Goal: Communication & Community: Answer question/provide support

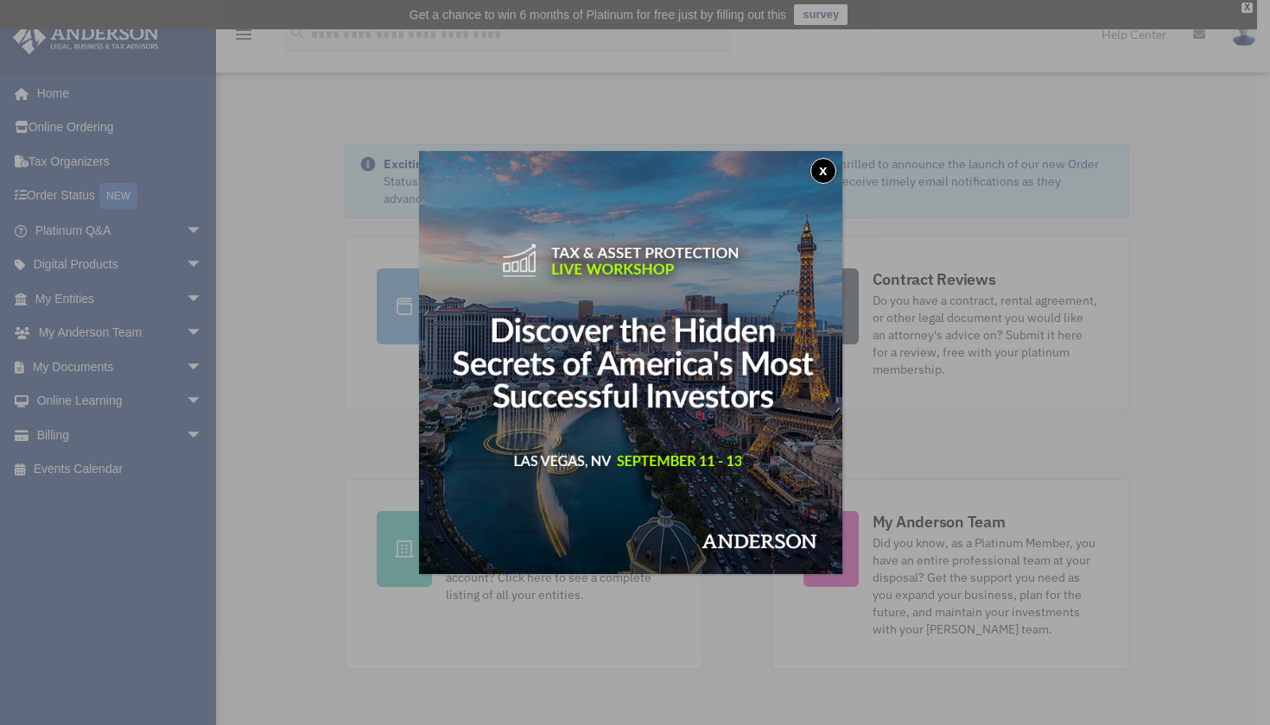
click at [823, 169] on button "x" at bounding box center [823, 171] width 26 height 26
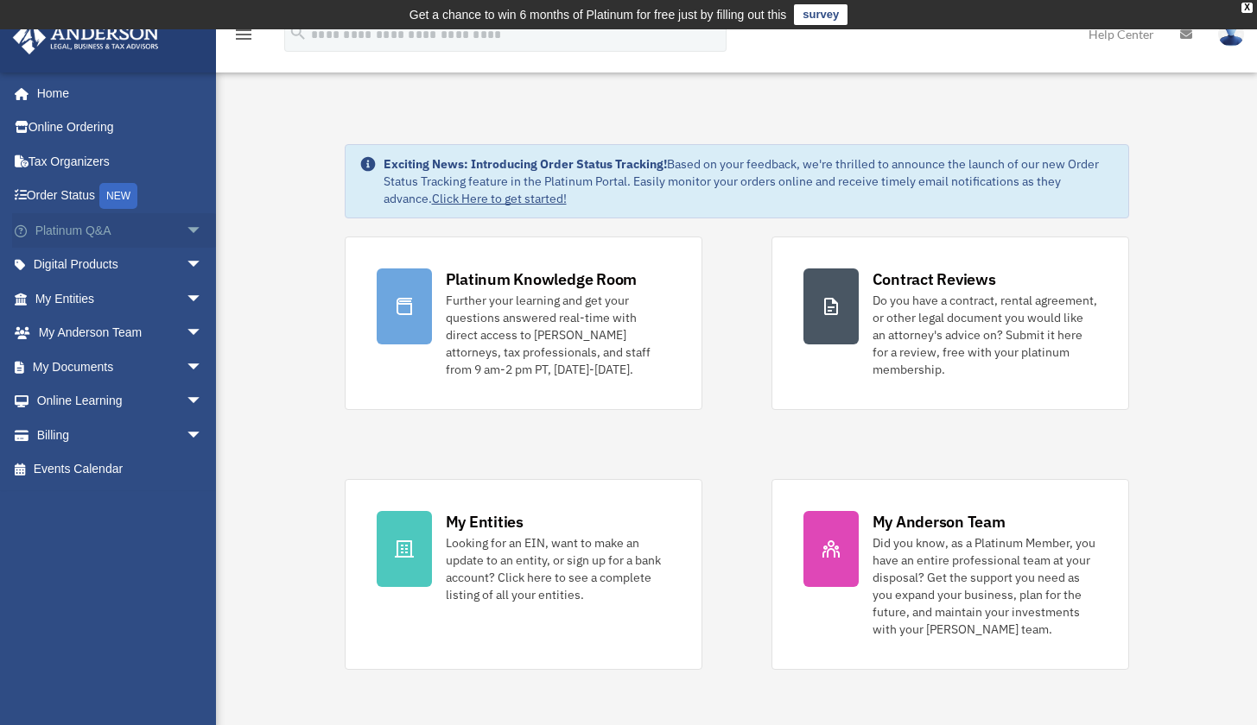
click at [186, 231] on span "arrow_drop_down" at bounding box center [203, 230] width 35 height 35
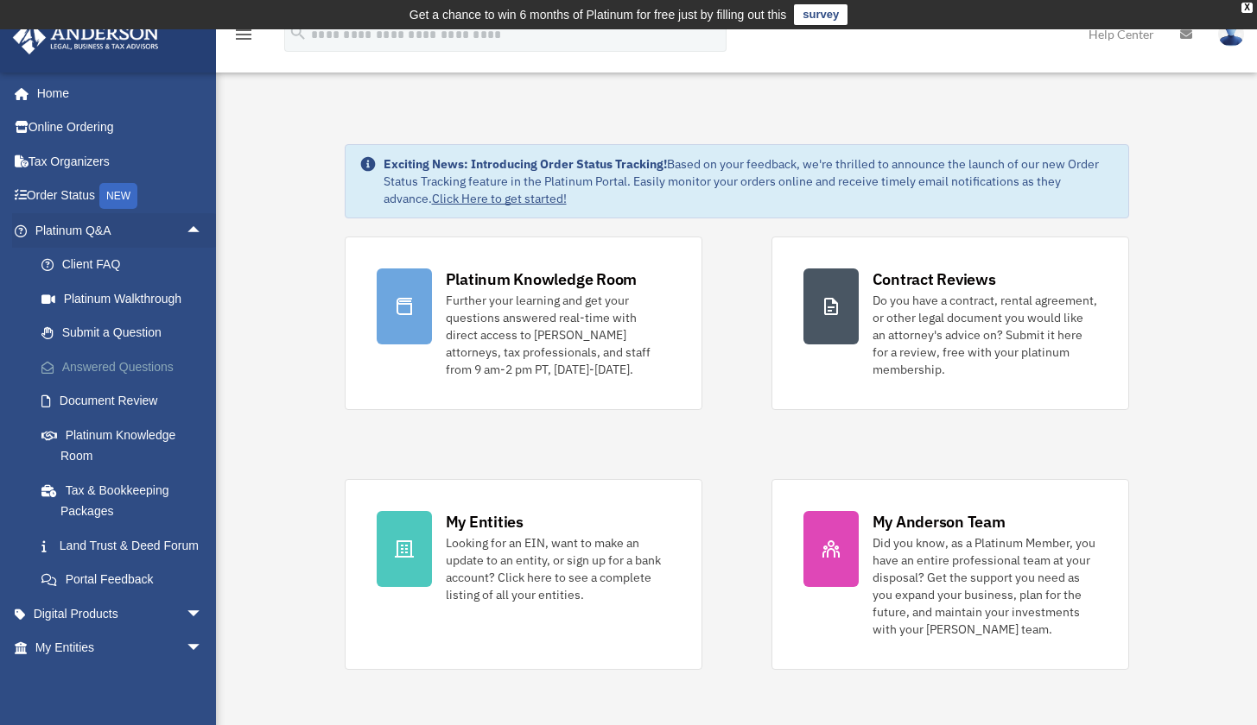
click at [136, 356] on link "Answered Questions" at bounding box center [126, 367] width 205 height 35
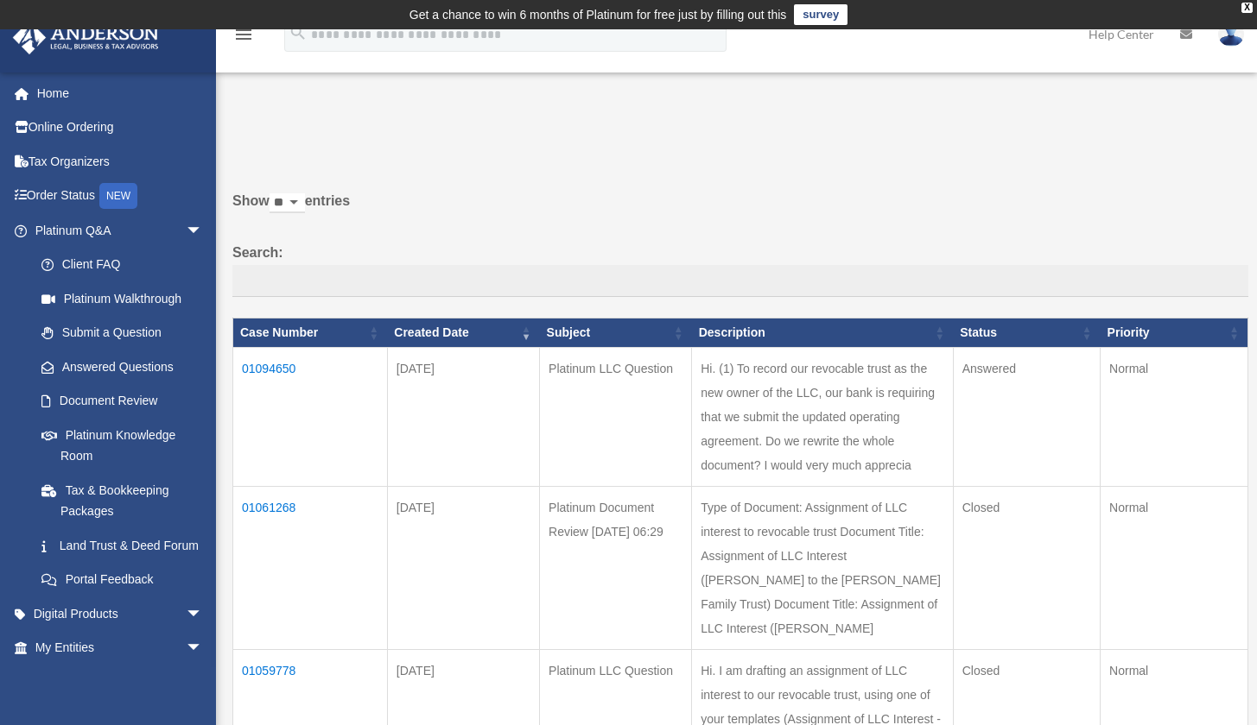
click at [262, 380] on td "01094650" at bounding box center [310, 416] width 155 height 139
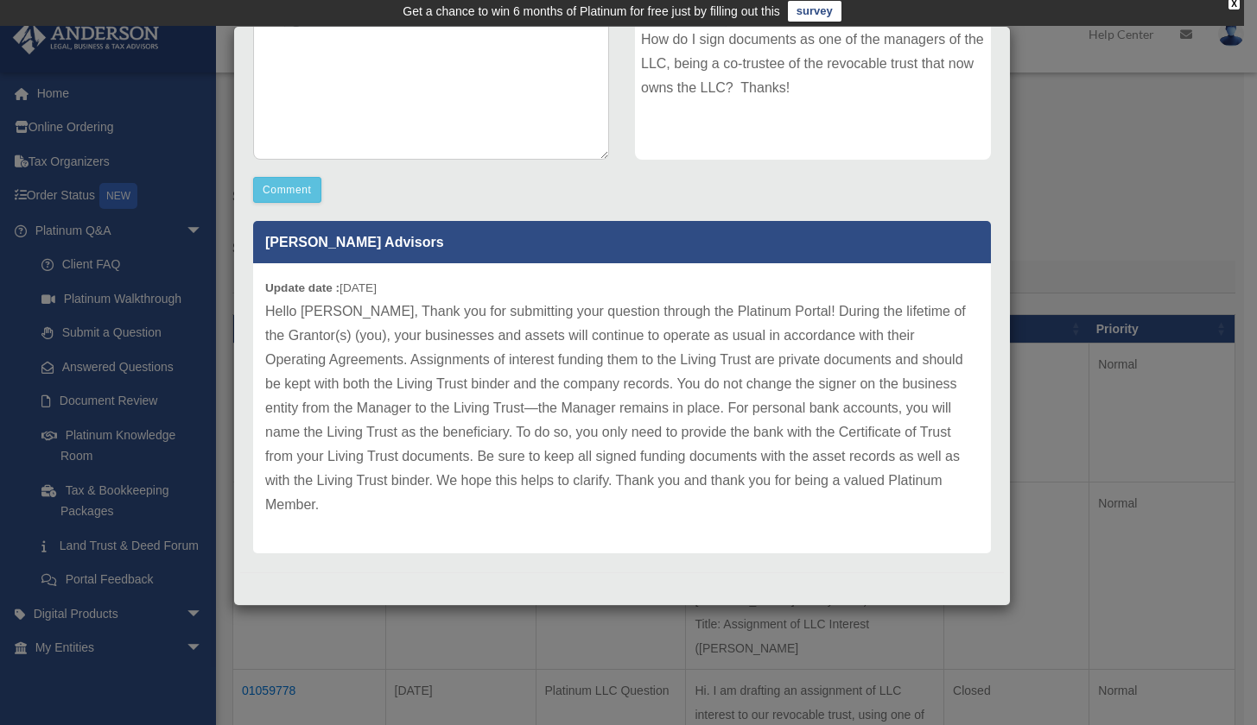
scroll to position [56, 0]
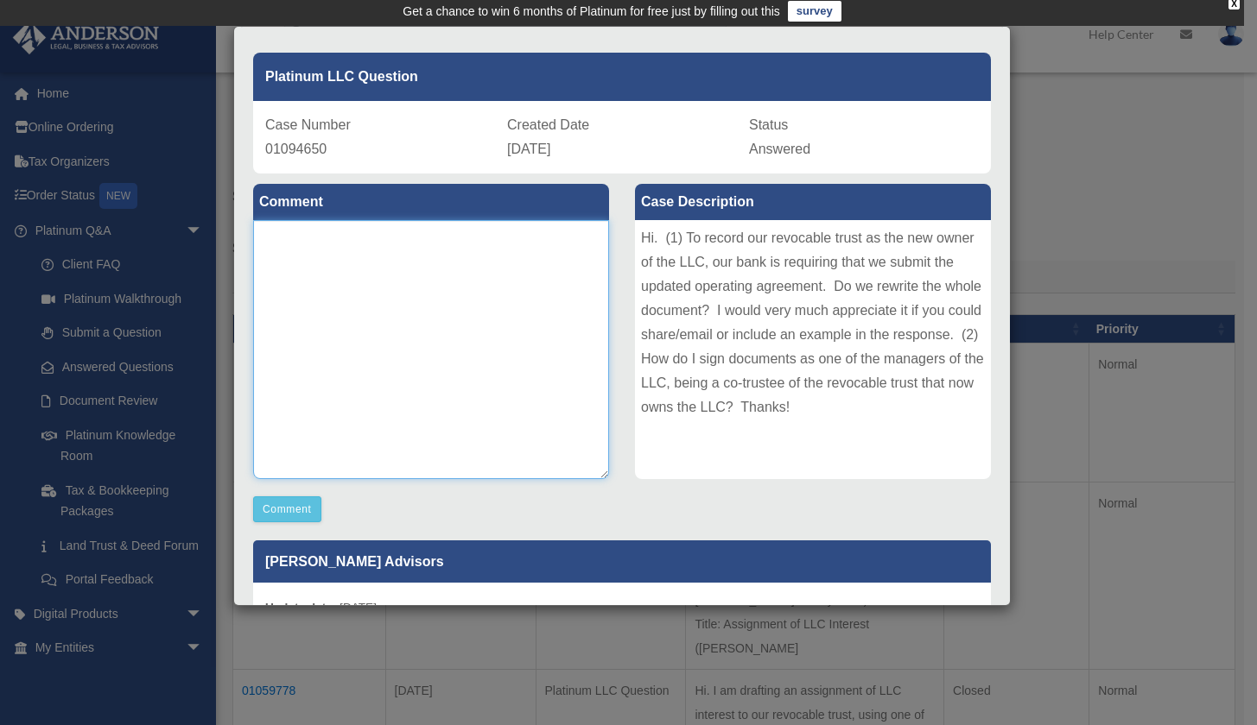
click at [301, 252] on textarea at bounding box center [431, 349] width 356 height 259
paste textarea "**********"
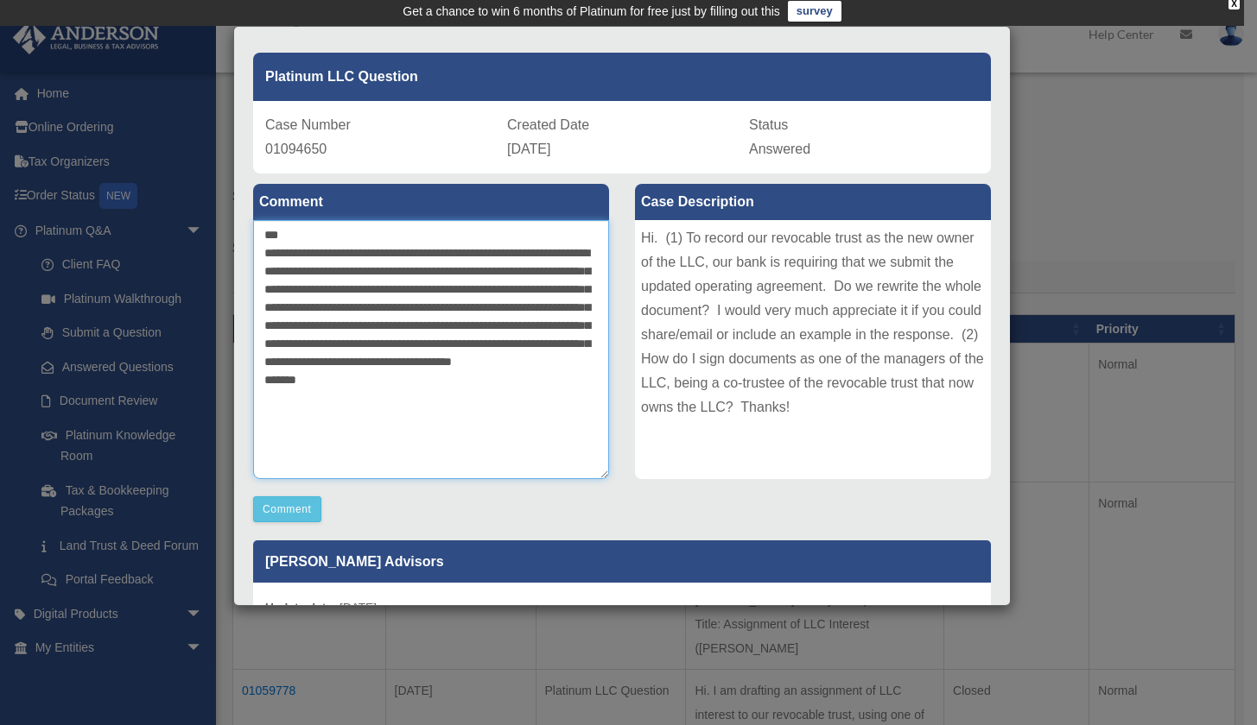
click at [549, 402] on textarea "**********" at bounding box center [431, 349] width 356 height 259
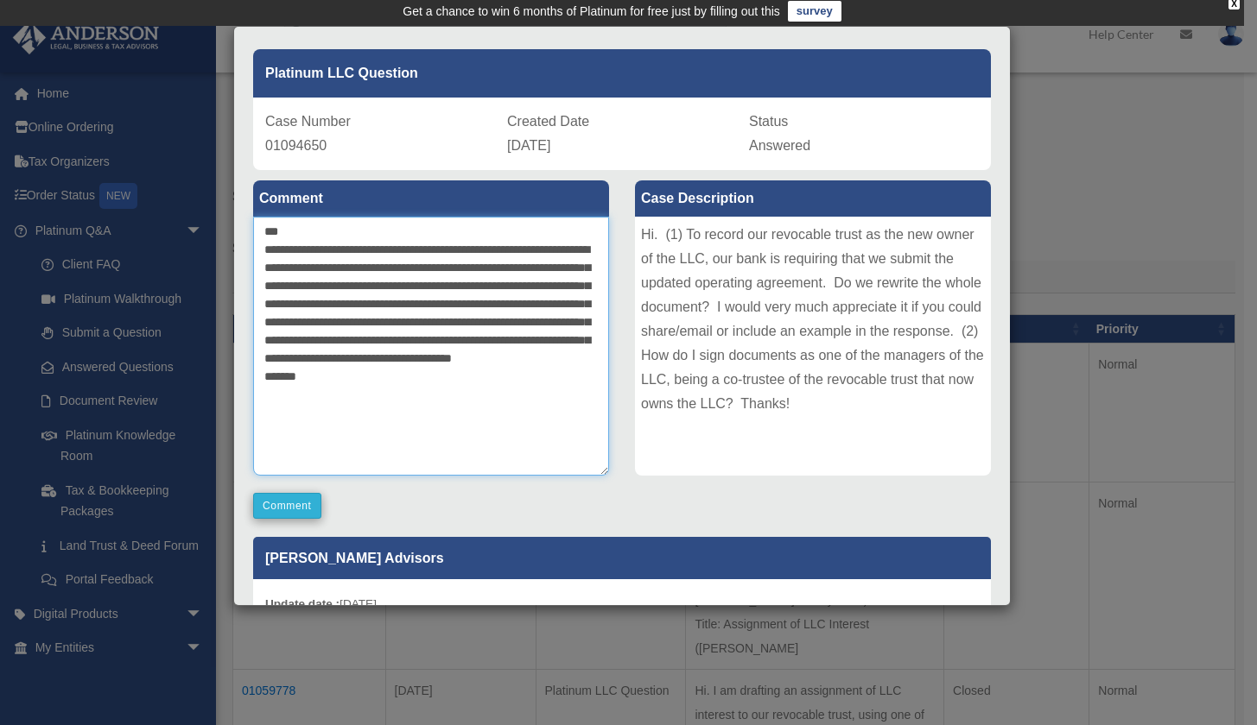
type textarea "**********"
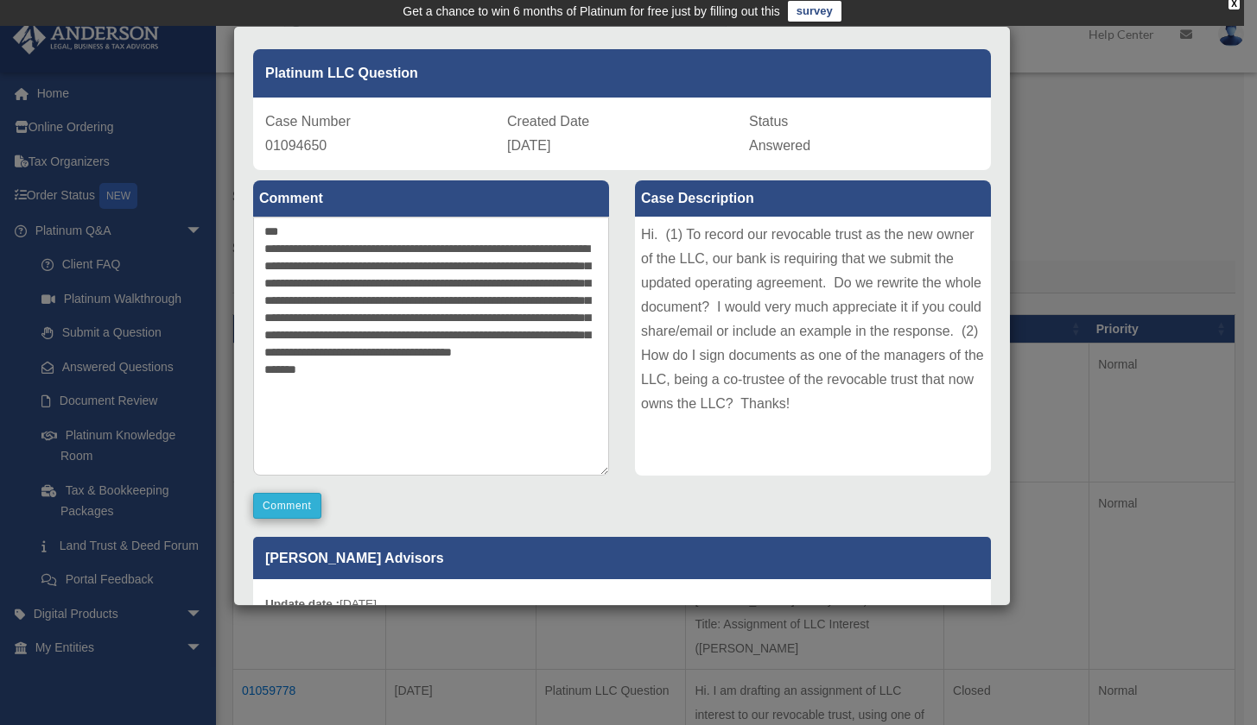
click at [292, 502] on button "Comment" at bounding box center [287, 506] width 68 height 26
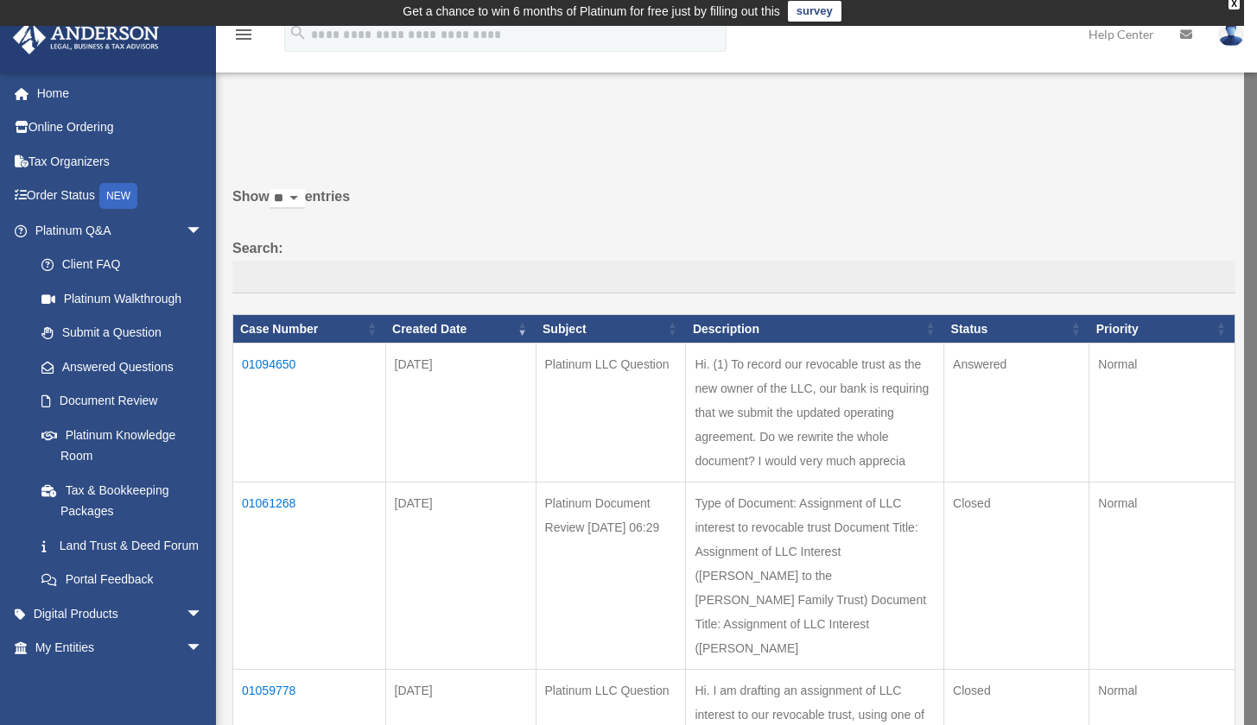
click at [291, 370] on td "01094650" at bounding box center [309, 413] width 153 height 139
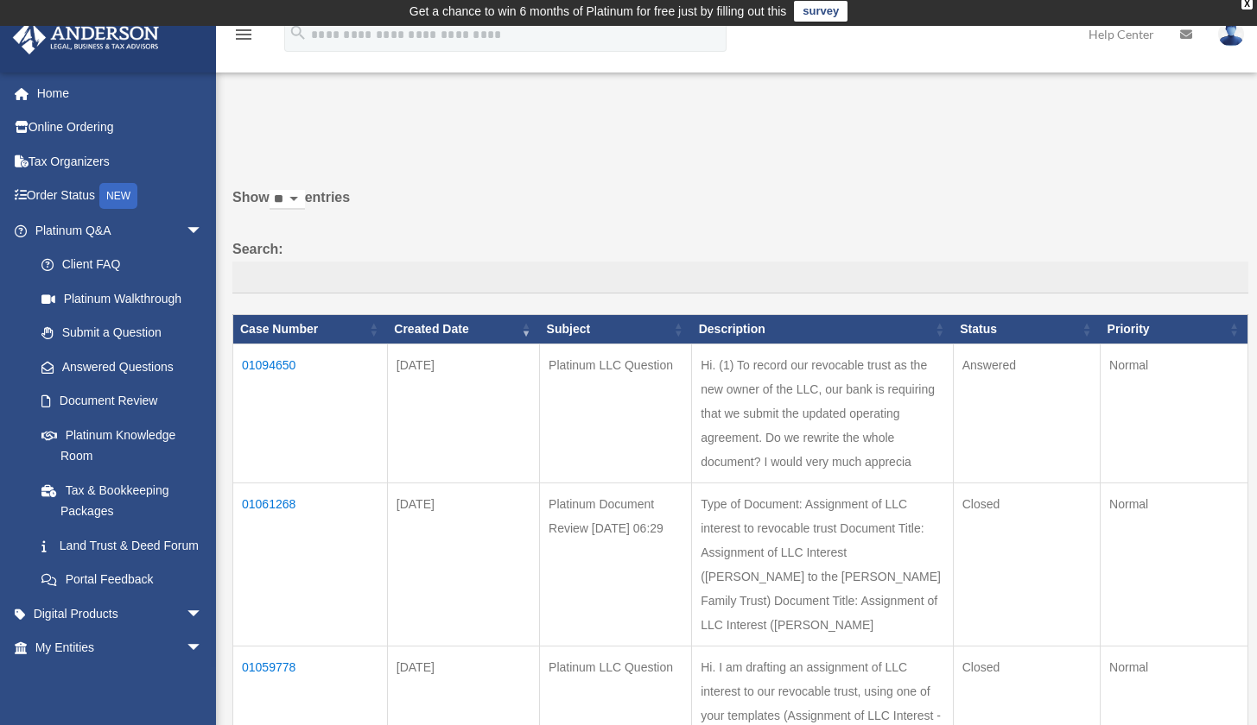
click at [267, 377] on td "01094650" at bounding box center [310, 413] width 155 height 139
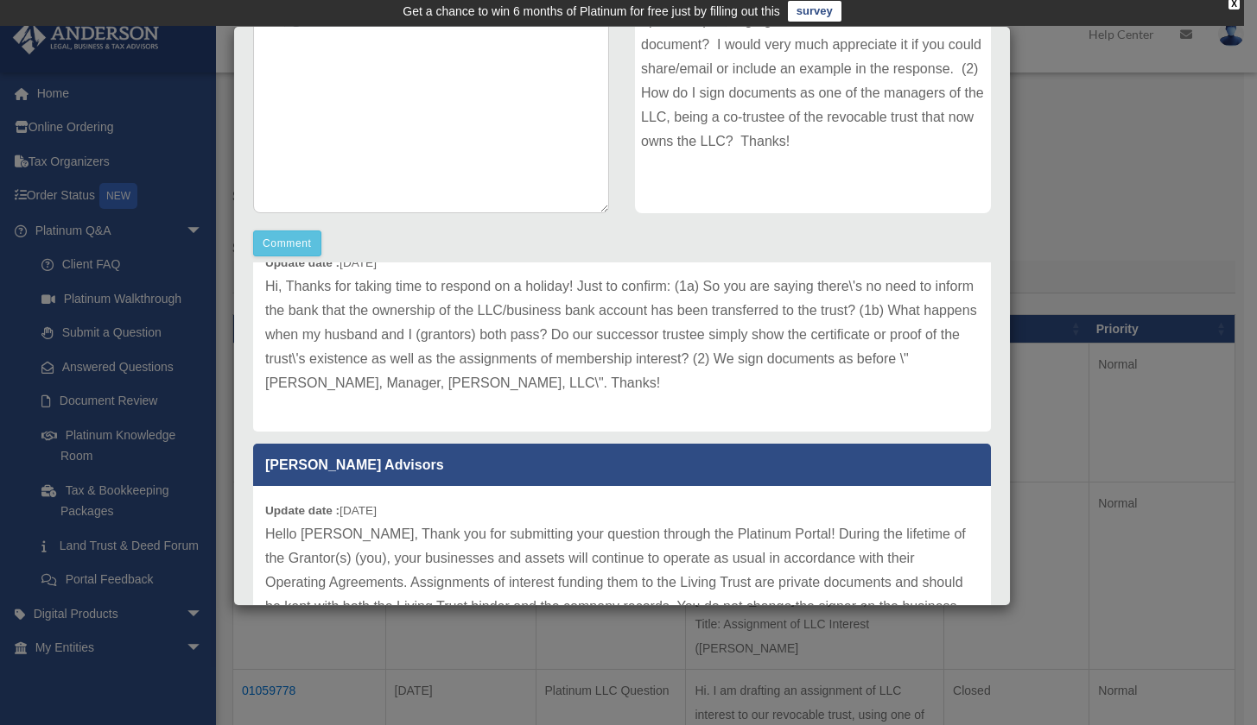
scroll to position [47, 0]
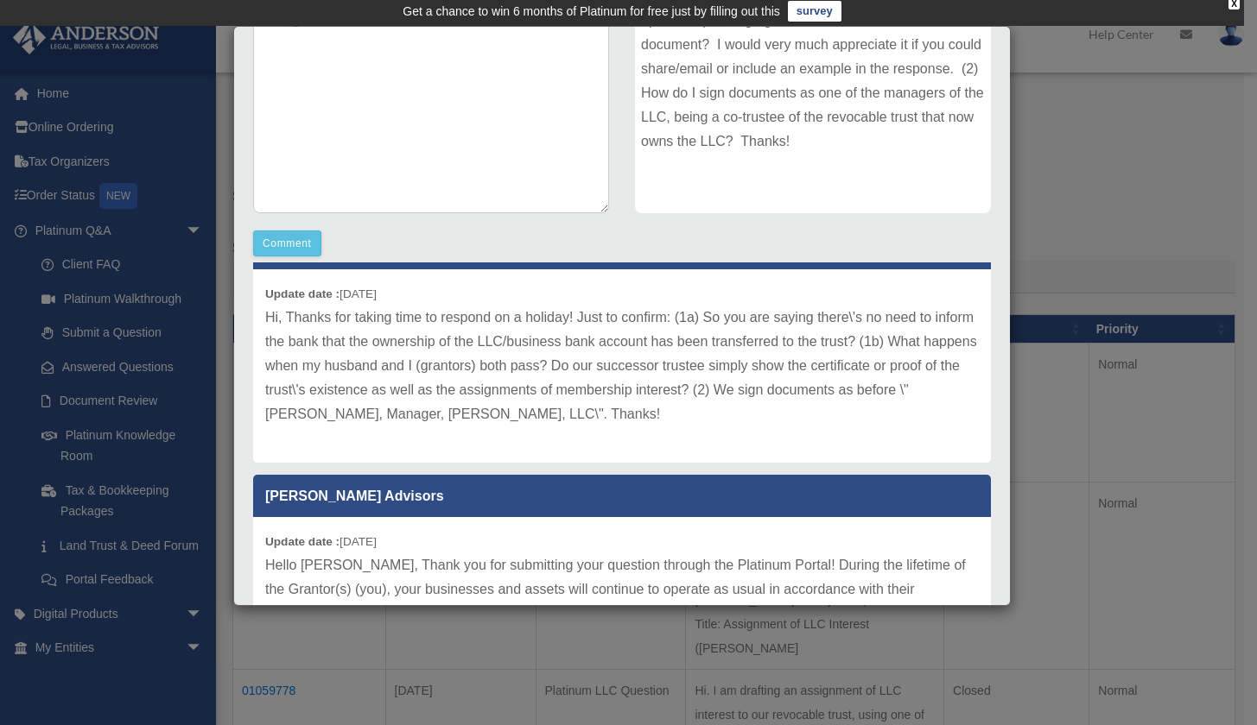
click at [818, 416] on p "Hi, Thanks for taking time to respond on a holiday! Just to confirm: (1a) So yo…" at bounding box center [621, 366] width 713 height 121
click at [817, 416] on p "Hi, Thanks for taking time to respond on a holiday! Just to confirm: (1a) So yo…" at bounding box center [621, 366] width 713 height 121
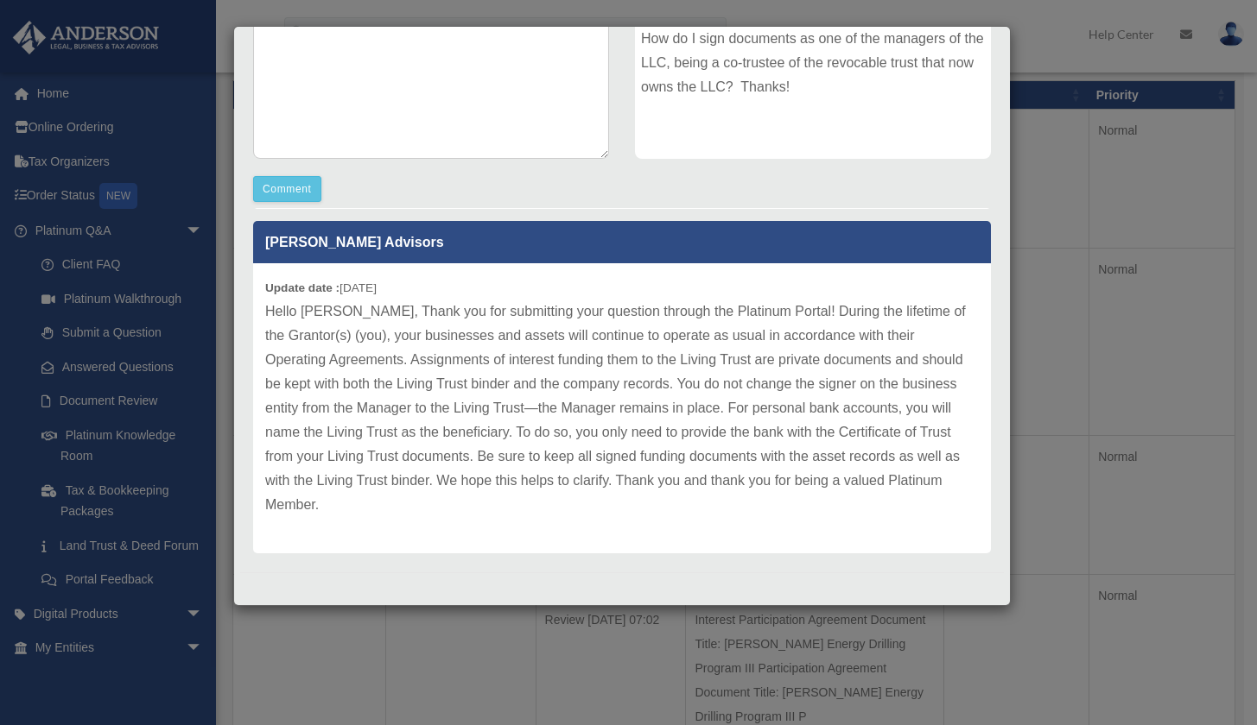
scroll to position [0, 0]
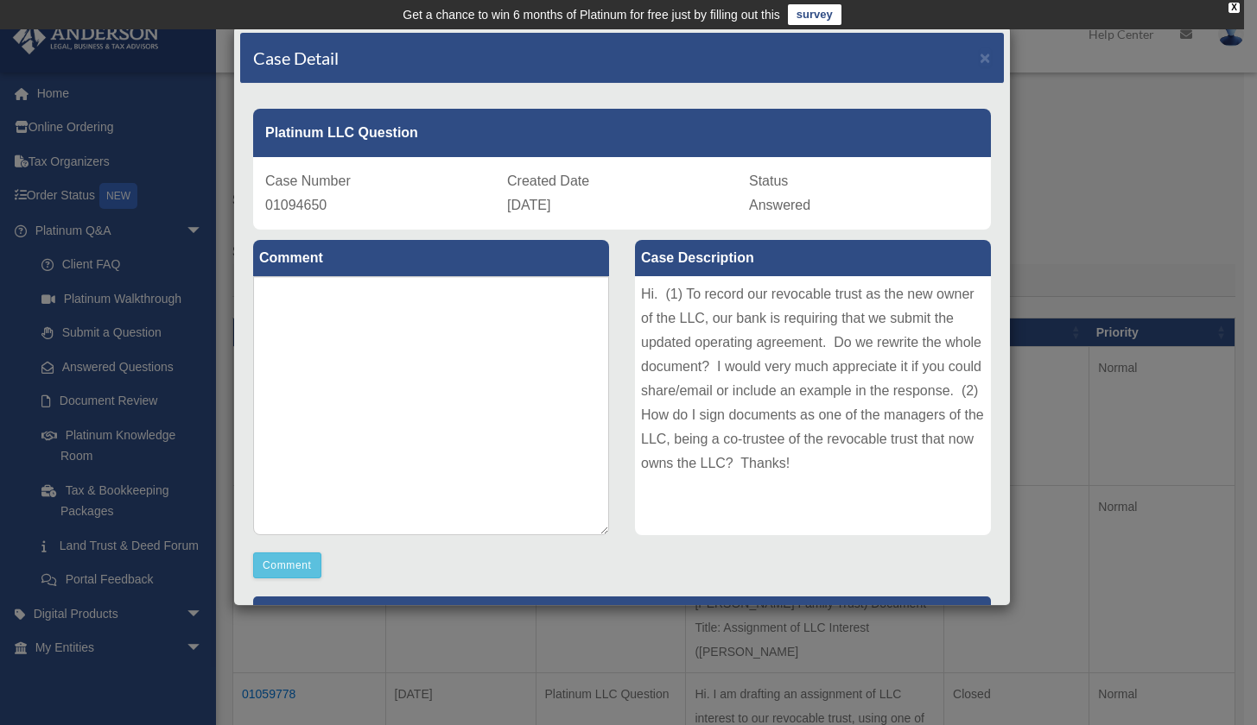
click at [980, 60] on div "Case Detail ×" at bounding box center [621, 58] width 763 height 51
click at [979, 60] on span "×" at bounding box center [984, 57] width 11 height 20
